Goal: Find specific page/section: Find specific page/section

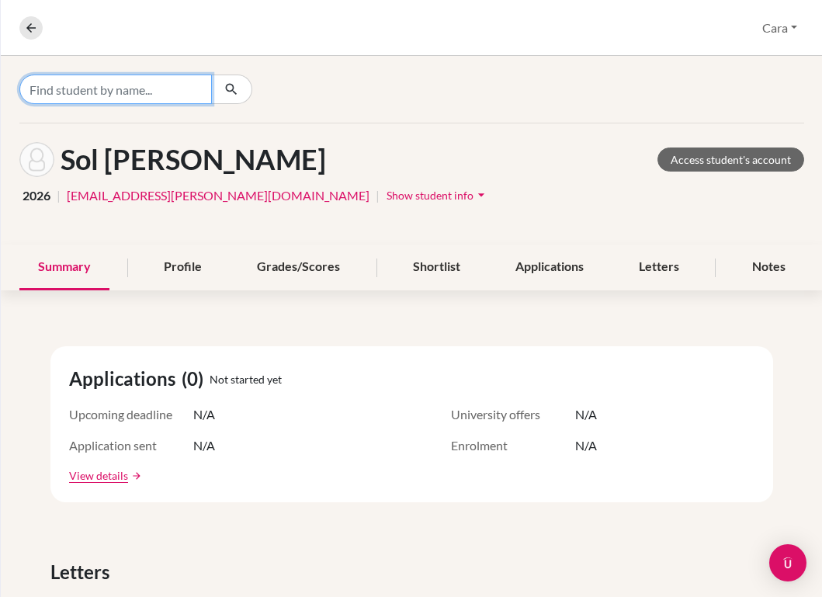
click at [138, 85] on input "Find student by name..." at bounding box center [115, 89] width 193 height 29
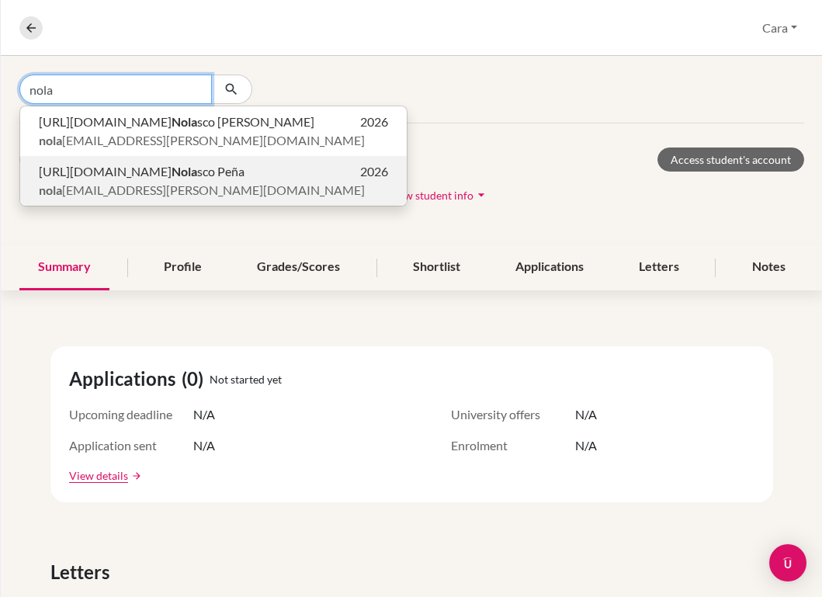
type input "nola"
click at [109, 175] on span "[URL][DOMAIN_NAME] Nola sco Peña" at bounding box center [142, 171] width 206 height 19
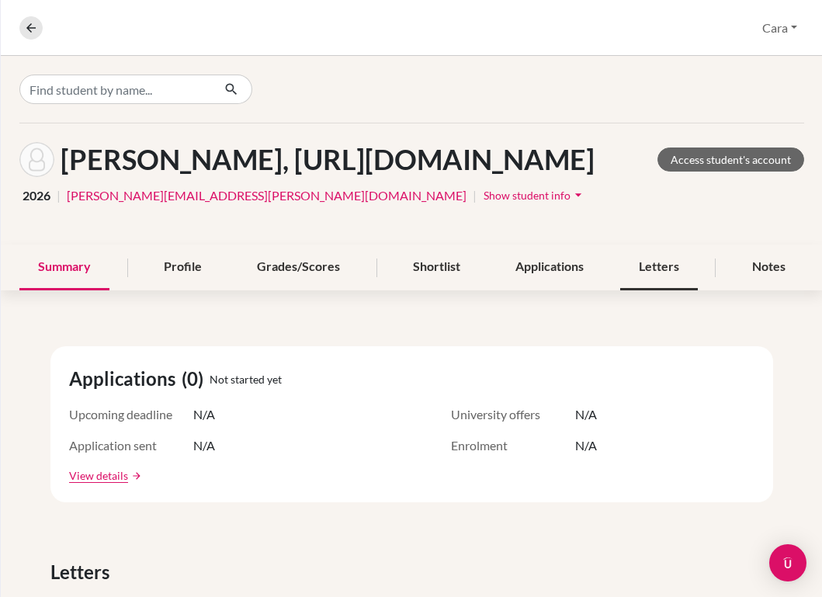
click at [664, 290] on div "Letters" at bounding box center [659, 268] width 78 height 46
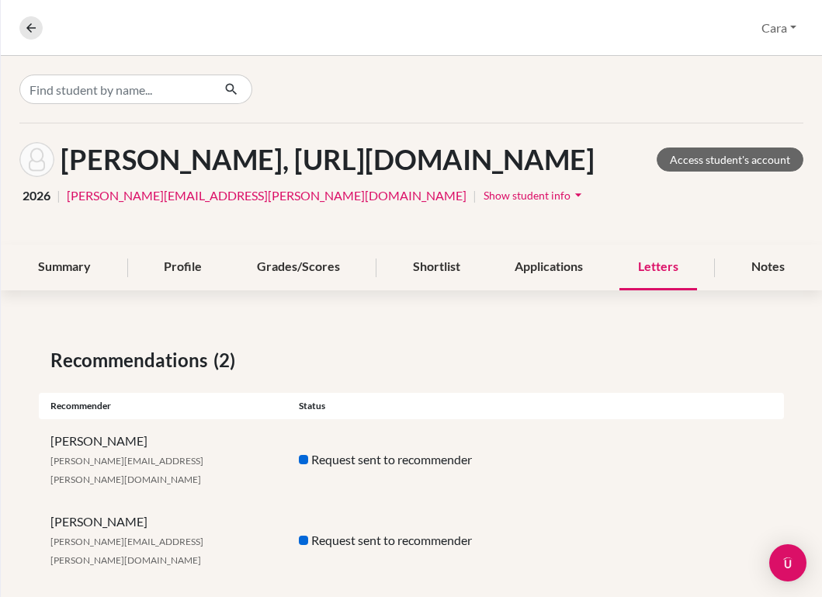
scroll to position [49, 0]
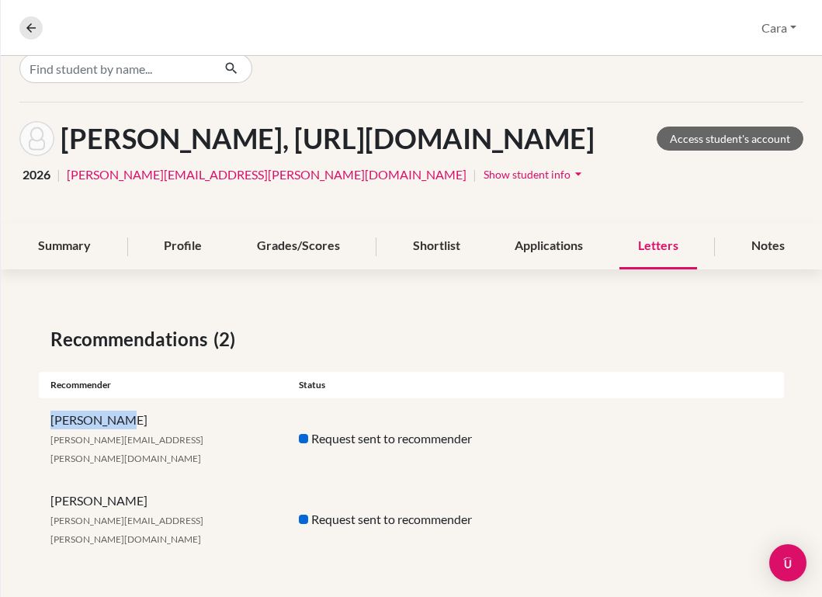
drag, startPoint x: 121, startPoint y: 460, endPoint x: 34, endPoint y: 460, distance: 86.9
click at [34, 460] on div "Recommendations (2) Recommender Status Jose Alfaro [EMAIL_ADDRESS][PERSON_NAME]…" at bounding box center [411, 442] width 821 height 309
drag, startPoint x: 34, startPoint y: 518, endPoint x: 233, endPoint y: 518, distance: 198.7
click at [233, 518] on div "Recommendations (2) Recommender Status Jose Alfaro [EMAIL_ADDRESS][PERSON_NAME]…" at bounding box center [411, 442] width 821 height 309
copy div "[PERSON_NAME]"
